Goal: Use online tool/utility: Utilize a website feature to perform a specific function

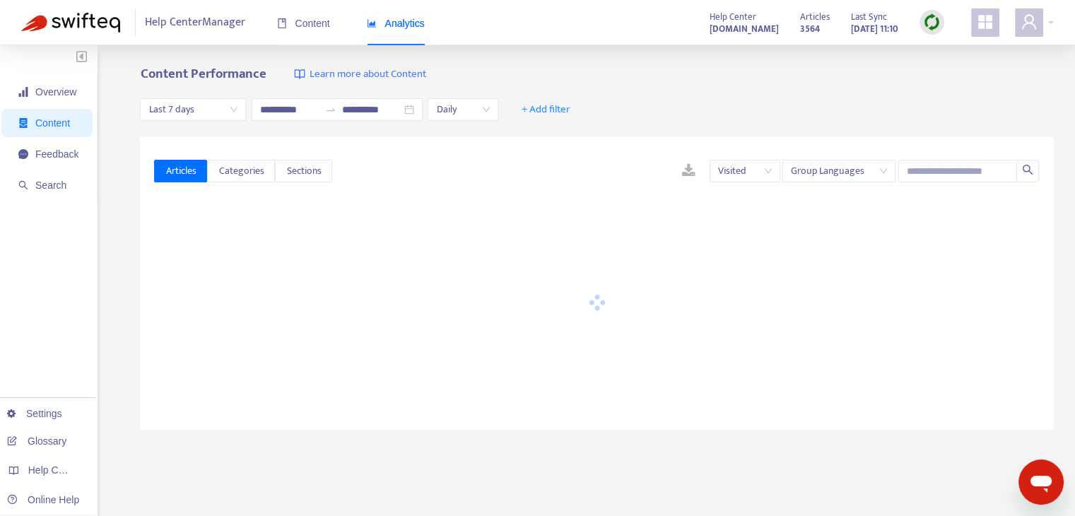
type input "**********"
click at [926, 28] on img at bounding box center [932, 22] width 18 height 18
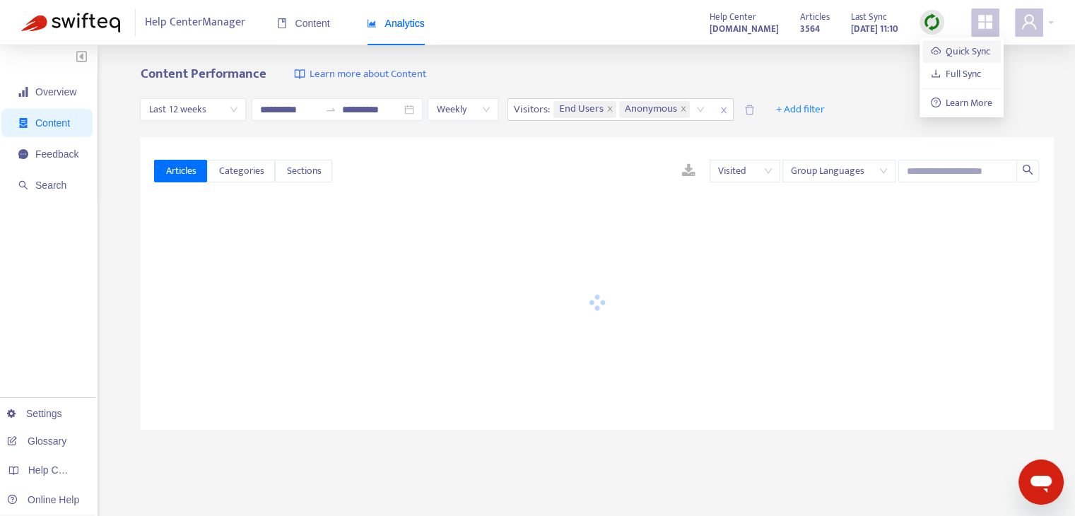
click at [931, 47] on link "Quick Sync" at bounding box center [961, 51] width 60 height 16
